Goal: Task Accomplishment & Management: Use online tool/utility

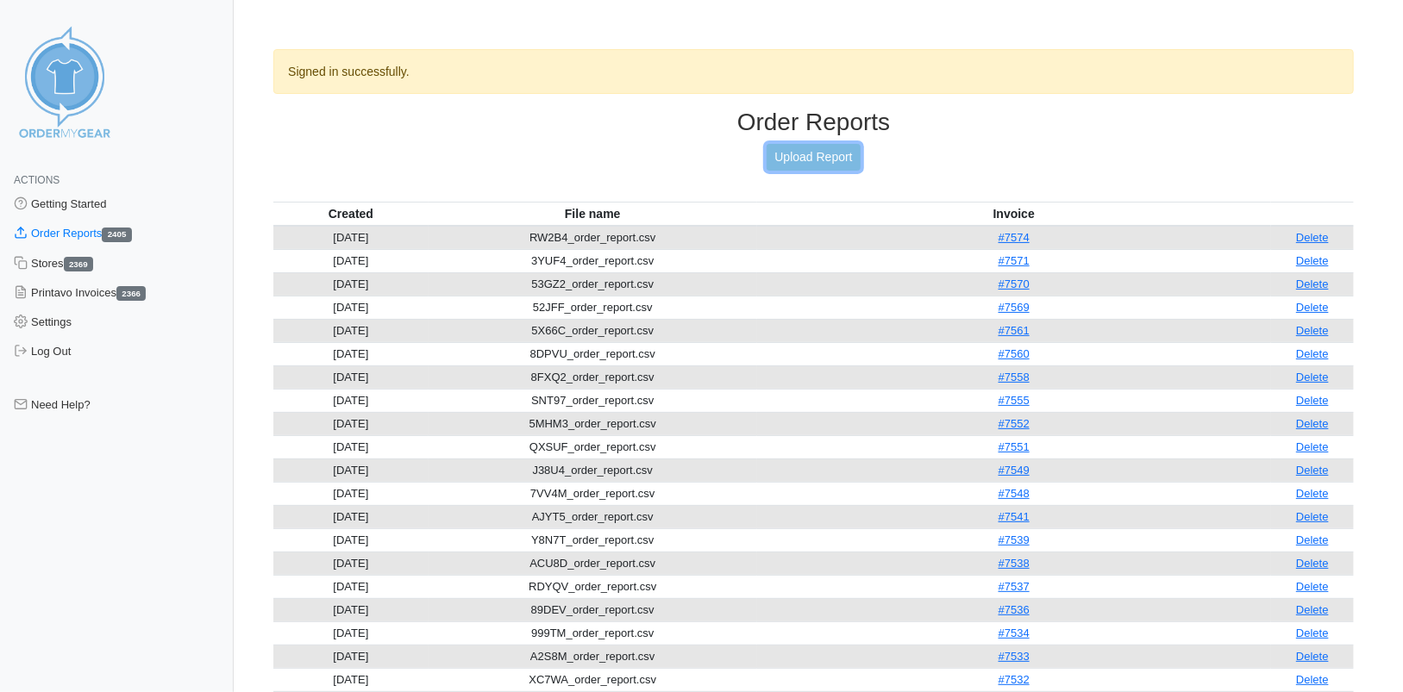
click at [808, 162] on link "Upload Report" at bounding box center [813, 157] width 93 height 27
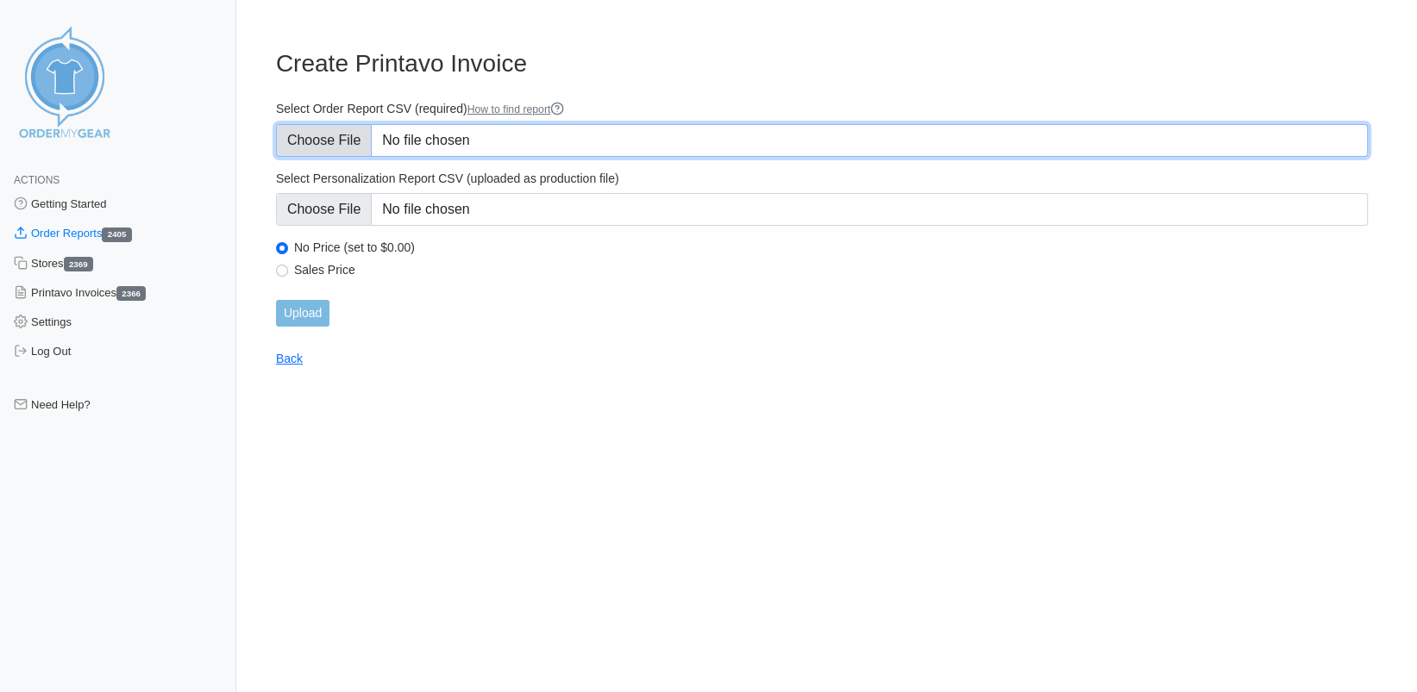
click at [325, 141] on input "Select Order Report CSV (required) How to find report" at bounding box center [822, 140] width 1092 height 33
type input "C:\fakepath\8FMB2_order_report.csv"
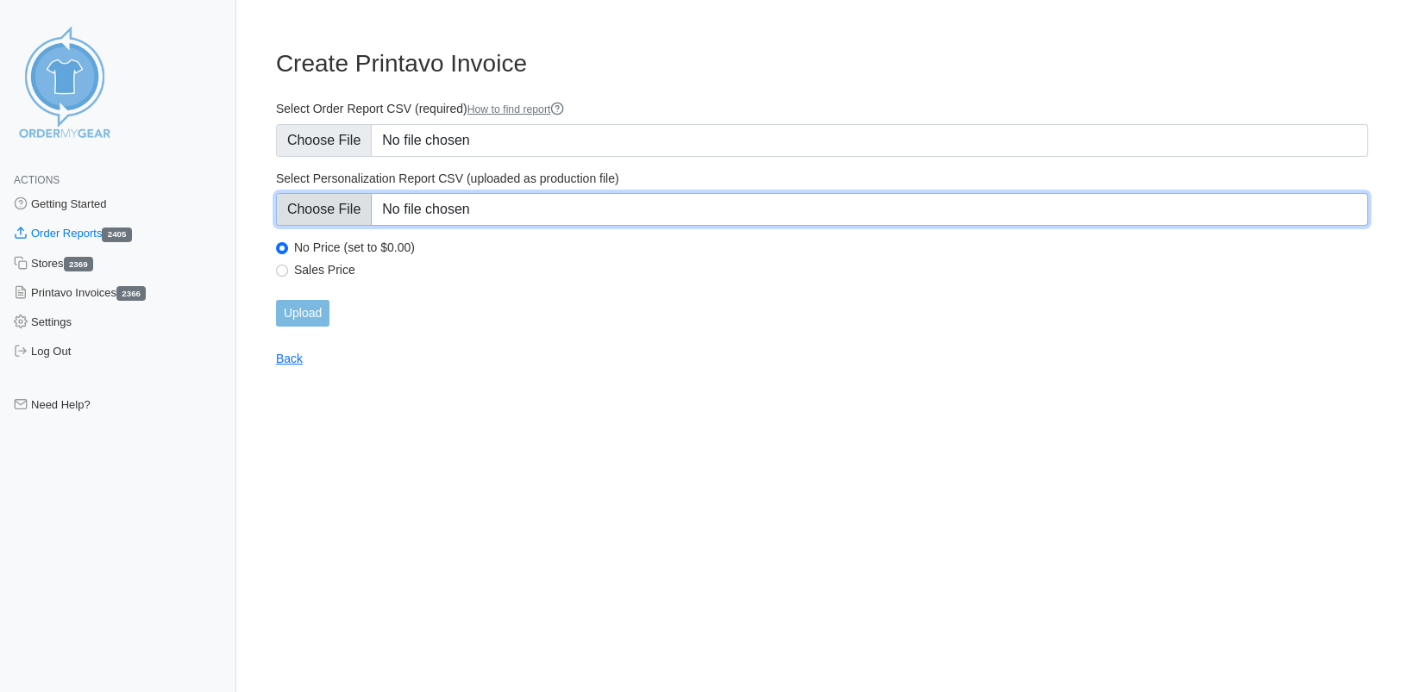
click at [322, 206] on input "Select Personalization Report CSV (uploaded as production file)" at bounding box center [822, 209] width 1092 height 33
type input "C:\fakepath\8FMB2_personalization_report.csv"
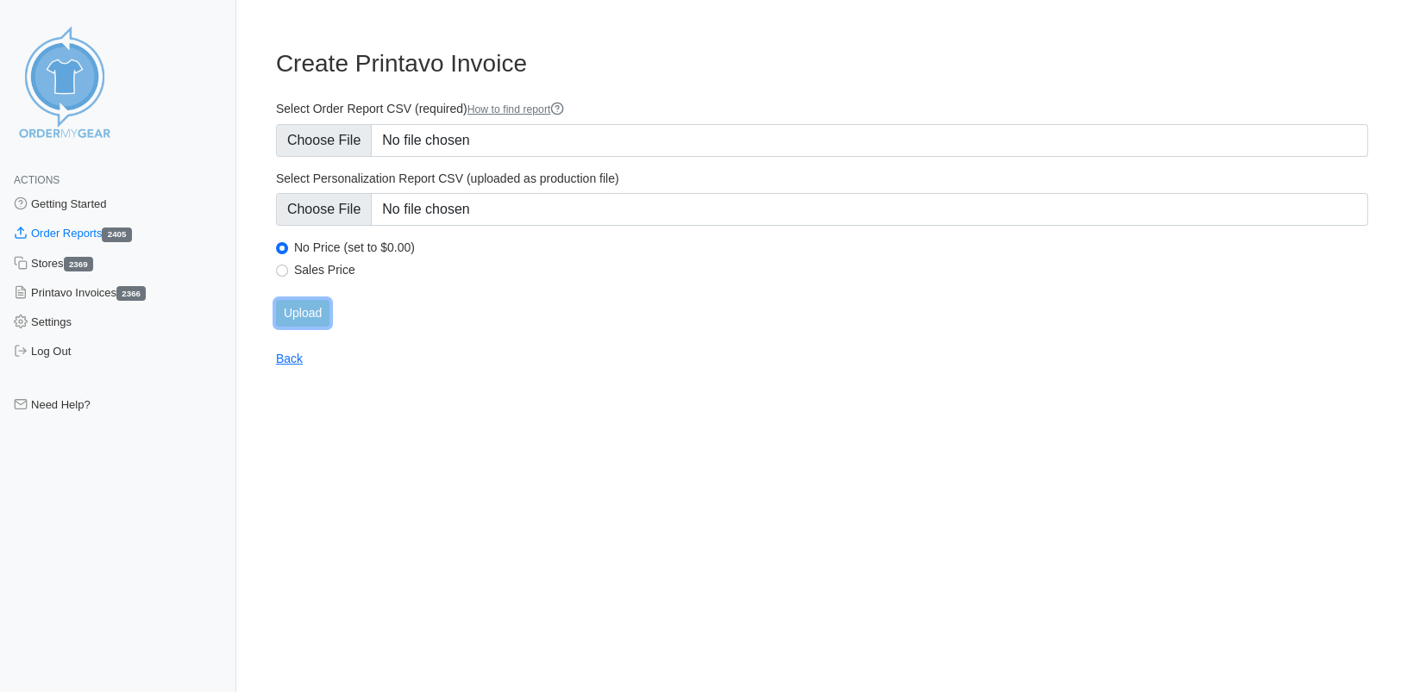
click at [321, 316] on input "Upload" at bounding box center [302, 313] width 53 height 27
